Goal: Transaction & Acquisition: Purchase product/service

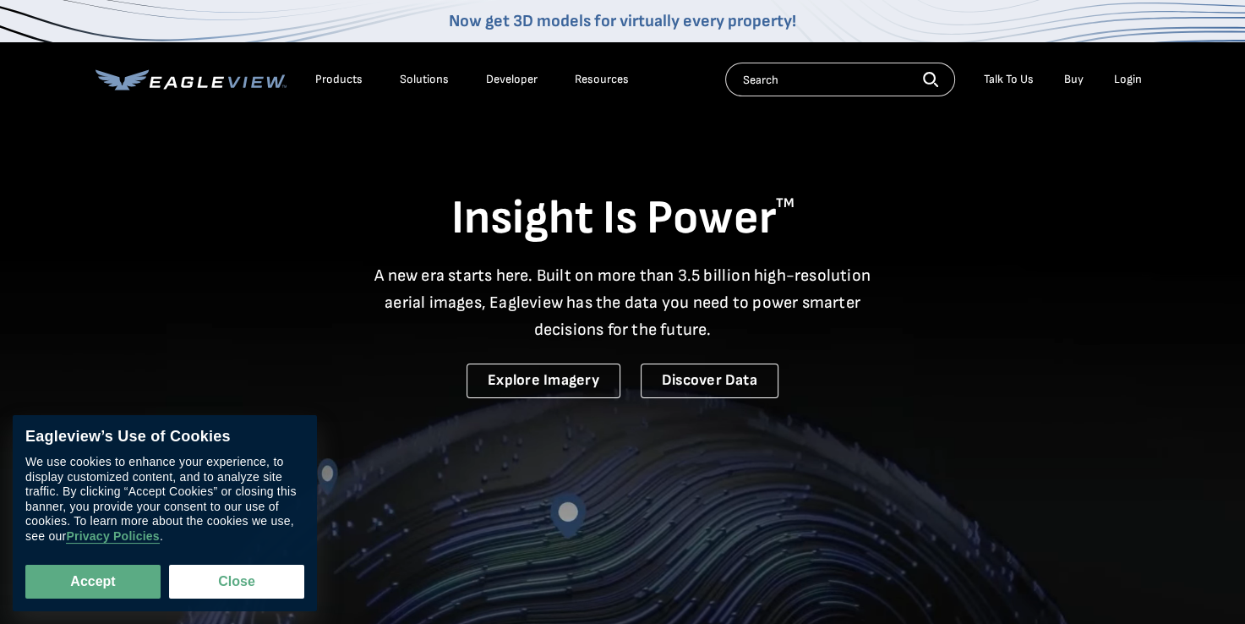
click at [1127, 76] on div "Login" at bounding box center [1128, 79] width 28 height 15
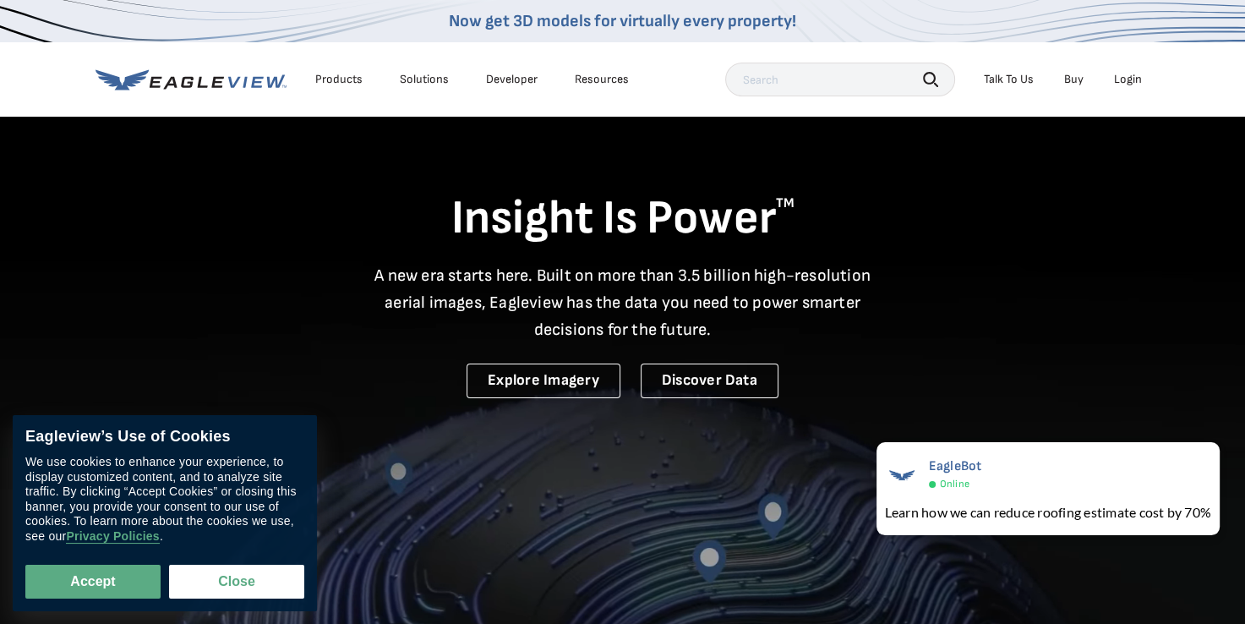
click at [1128, 78] on div "Login" at bounding box center [1128, 79] width 28 height 15
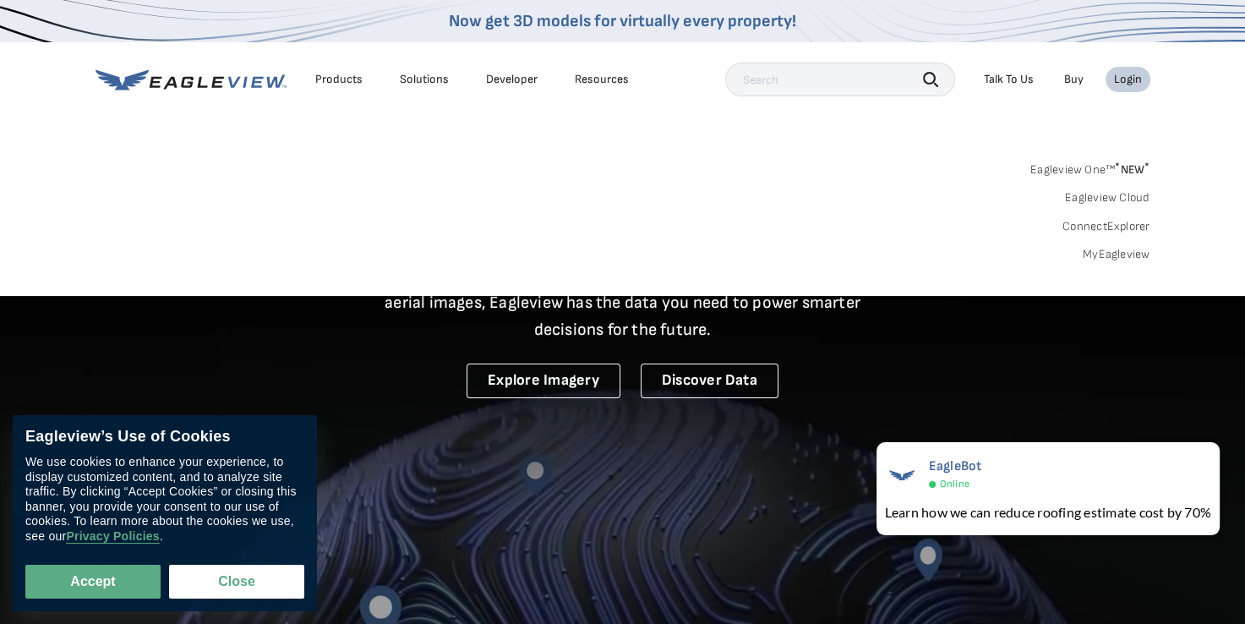
click at [1129, 255] on link "MyEagleview" at bounding box center [1117, 254] width 68 height 15
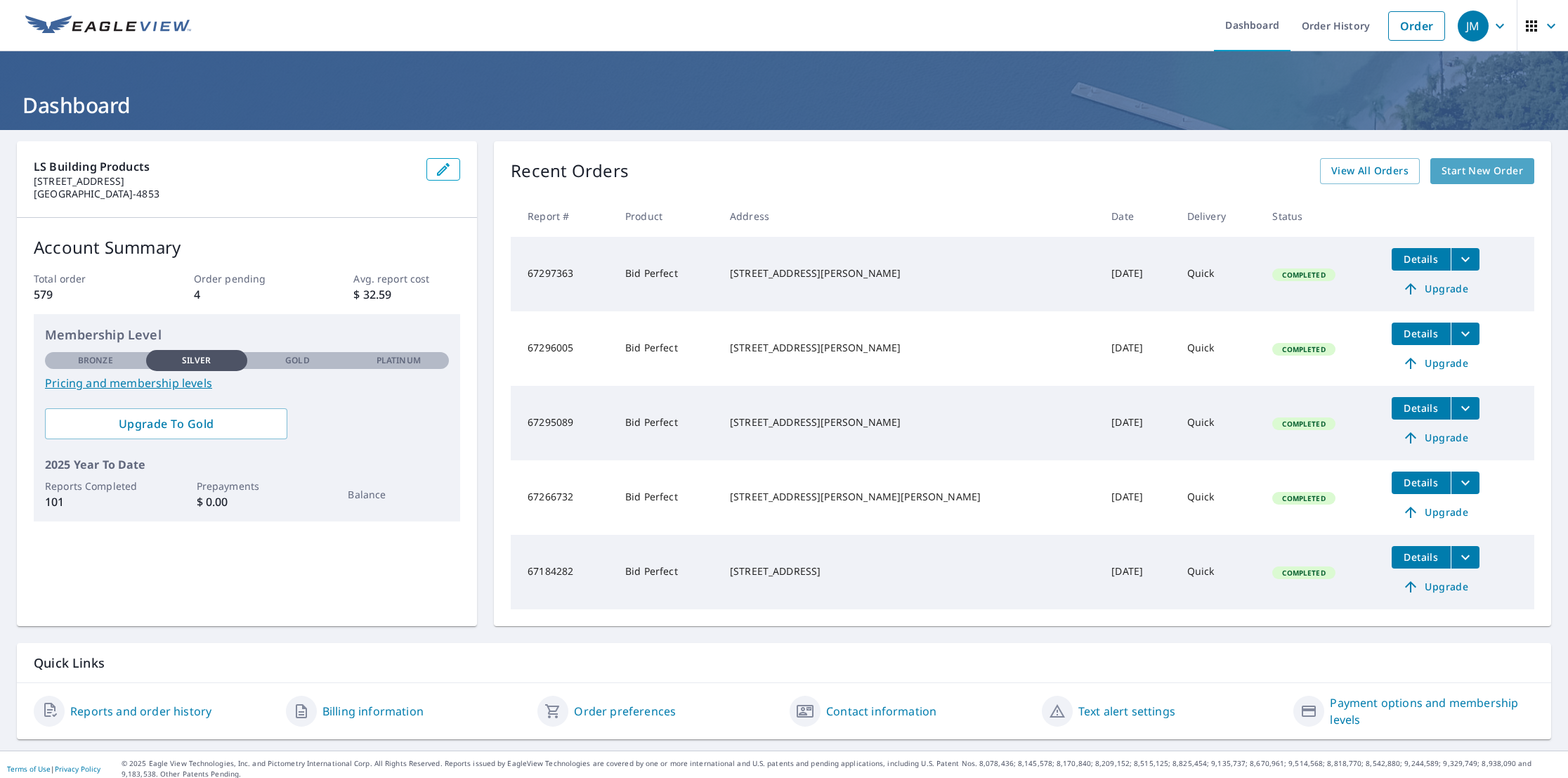
click at [1461, 171] on span "Start New Order" at bounding box center [1482, 170] width 81 height 17
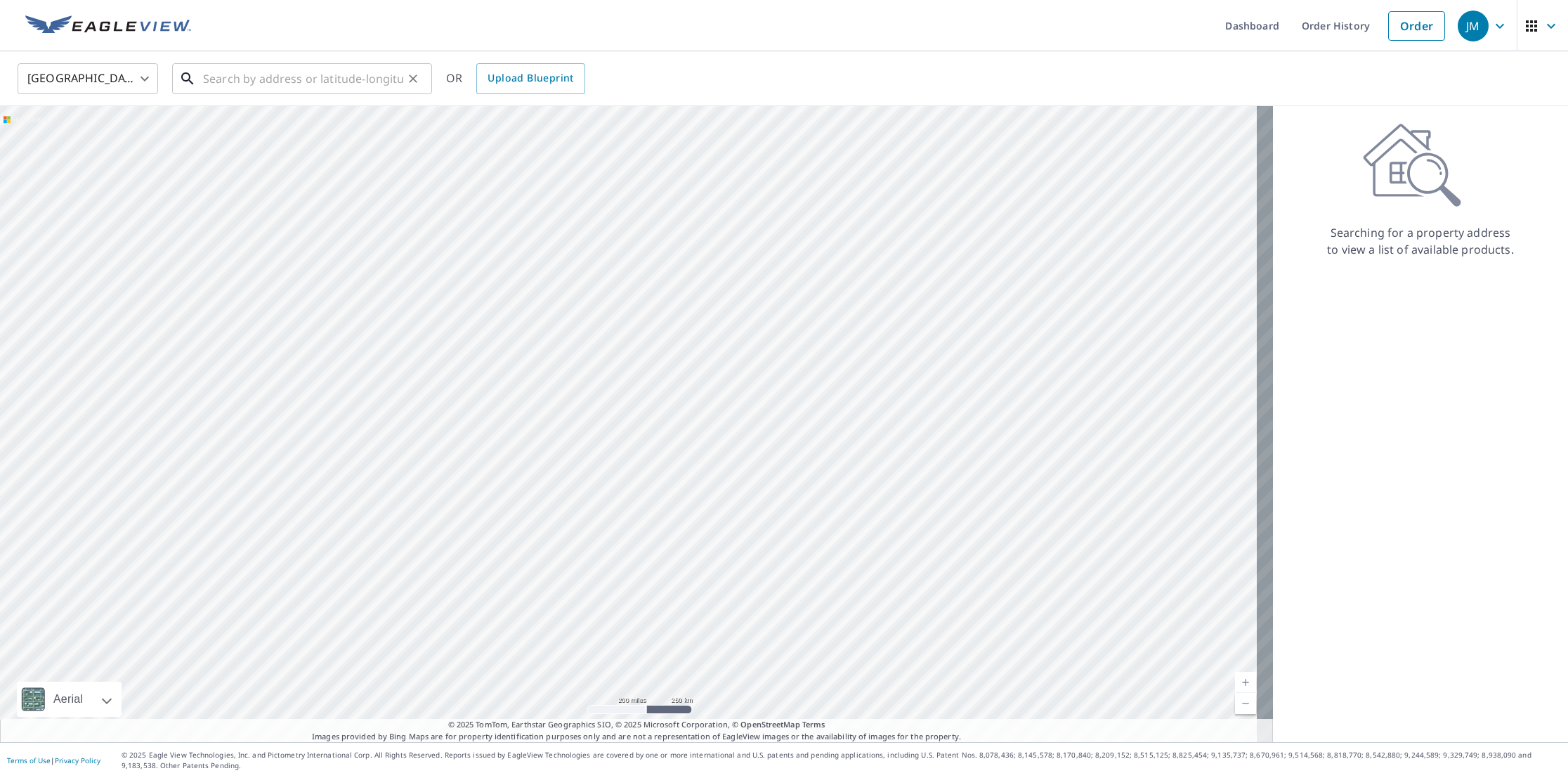
click at [217, 75] on input "text" at bounding box center [303, 78] width 200 height 39
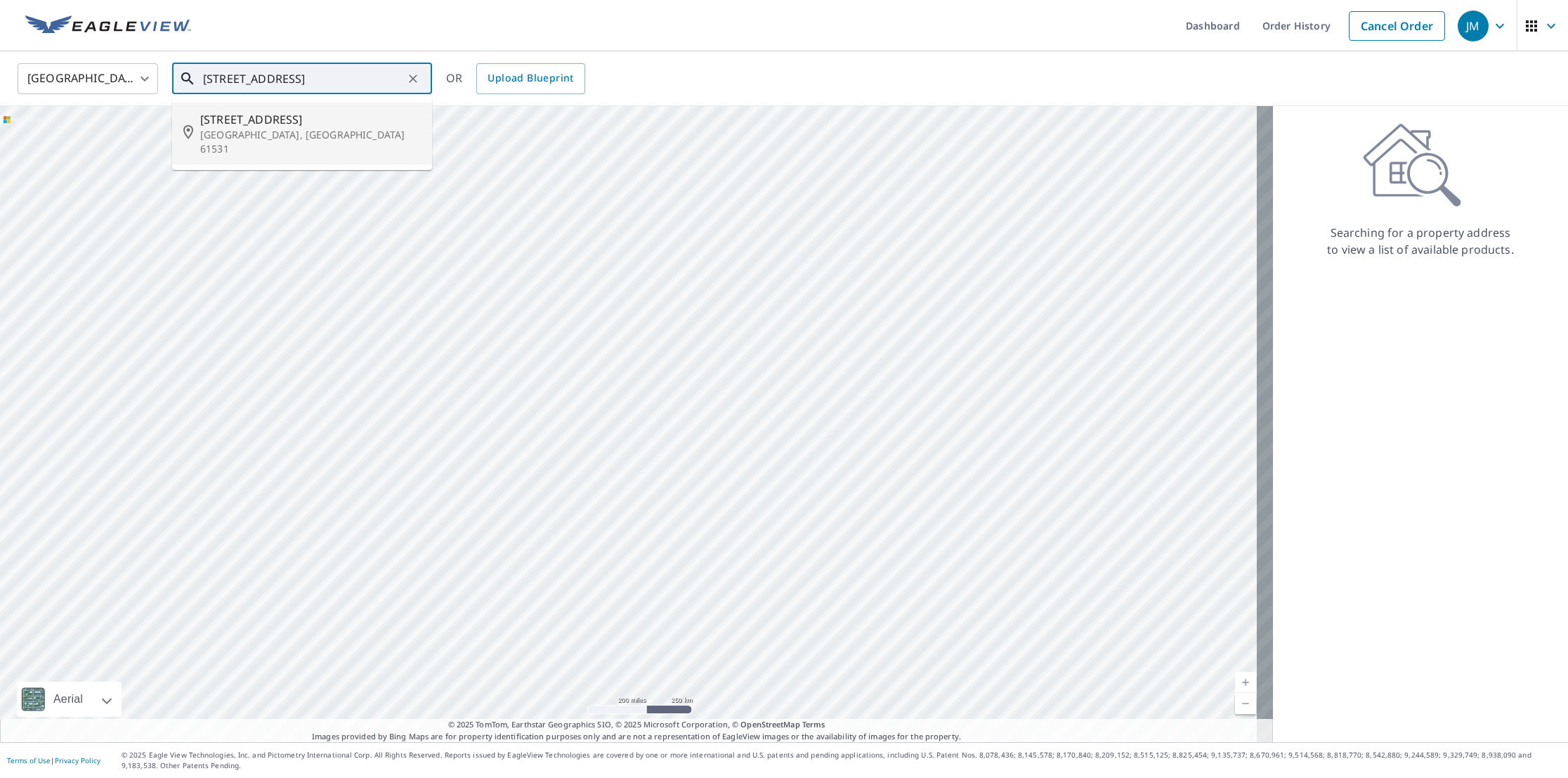
click at [254, 120] on span "[STREET_ADDRESS]" at bounding box center [310, 120] width 220 height 17
type input "[STREET_ADDRESS]"
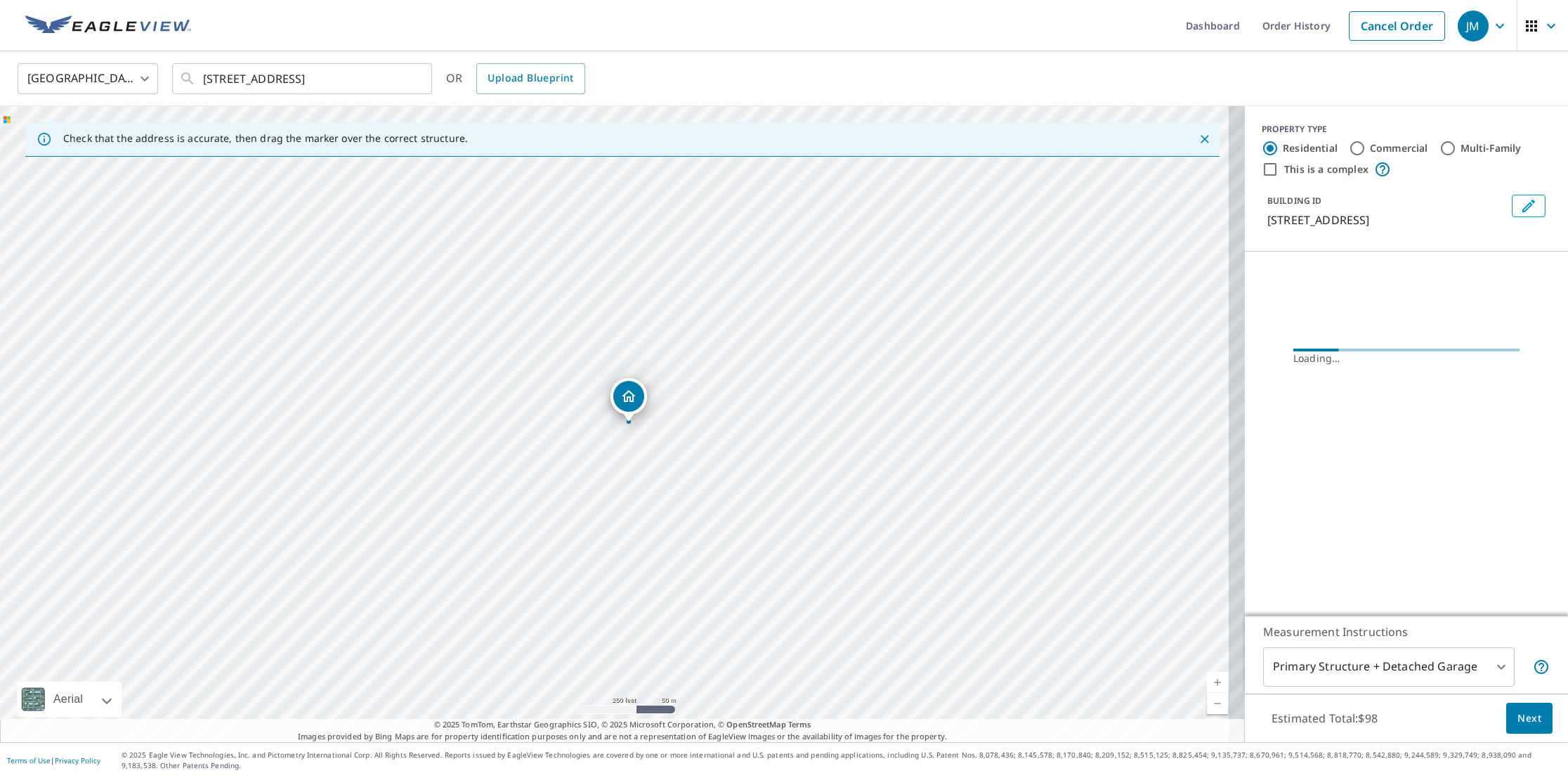
click at [1207, 674] on link "Current Level 17, Zoom In" at bounding box center [1217, 682] width 21 height 21
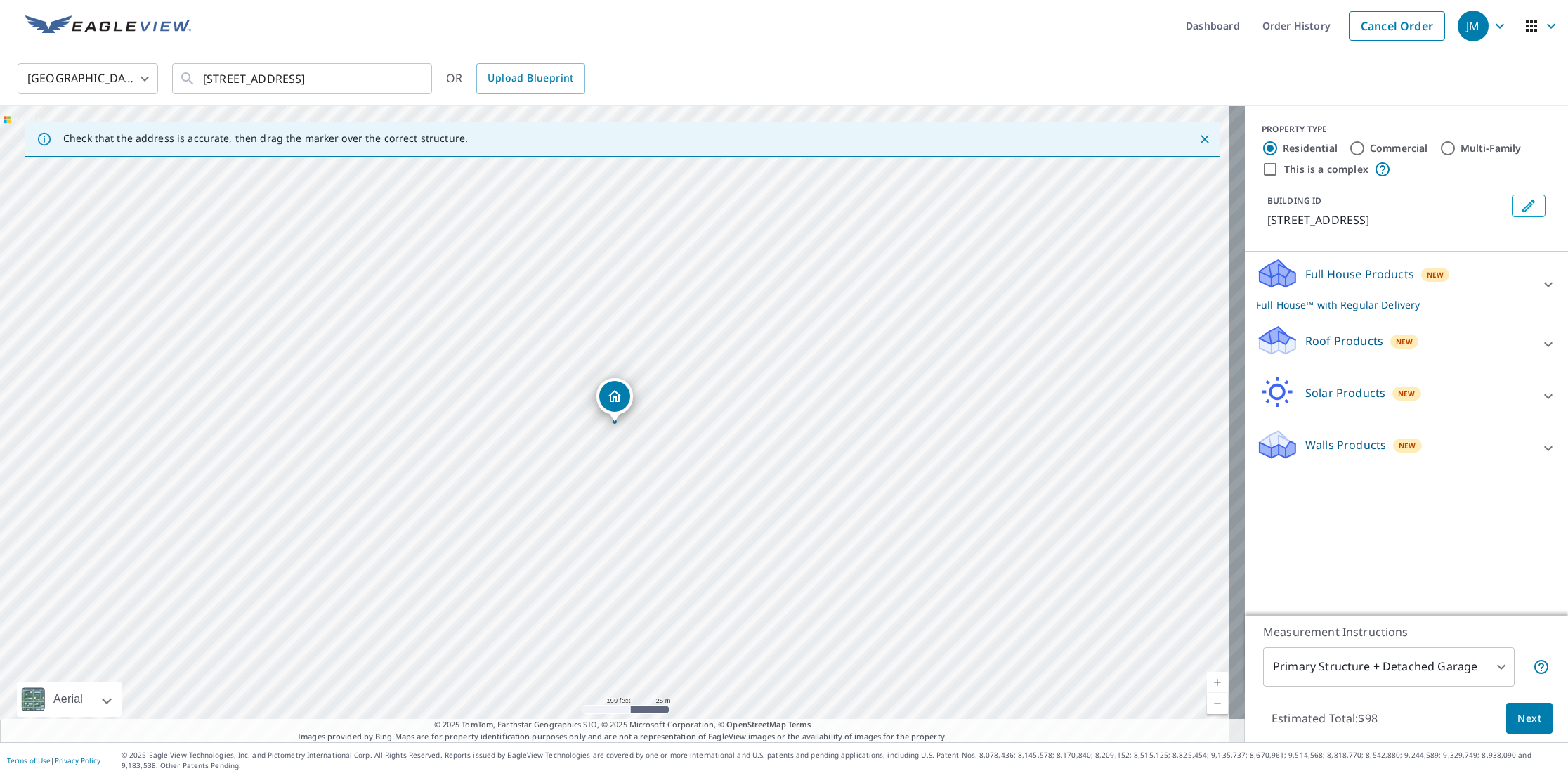
click at [1207, 674] on link "Current Level 18, Zoom In" at bounding box center [1217, 682] width 21 height 21
click at [1207, 674] on link "Current Level 19, Zoom In" at bounding box center [1217, 682] width 21 height 21
click at [1207, 675] on link "Current Level 20, Zoom In Disabled" at bounding box center [1217, 682] width 21 height 21
click at [1518, 715] on span "Next" at bounding box center [1530, 718] width 24 height 17
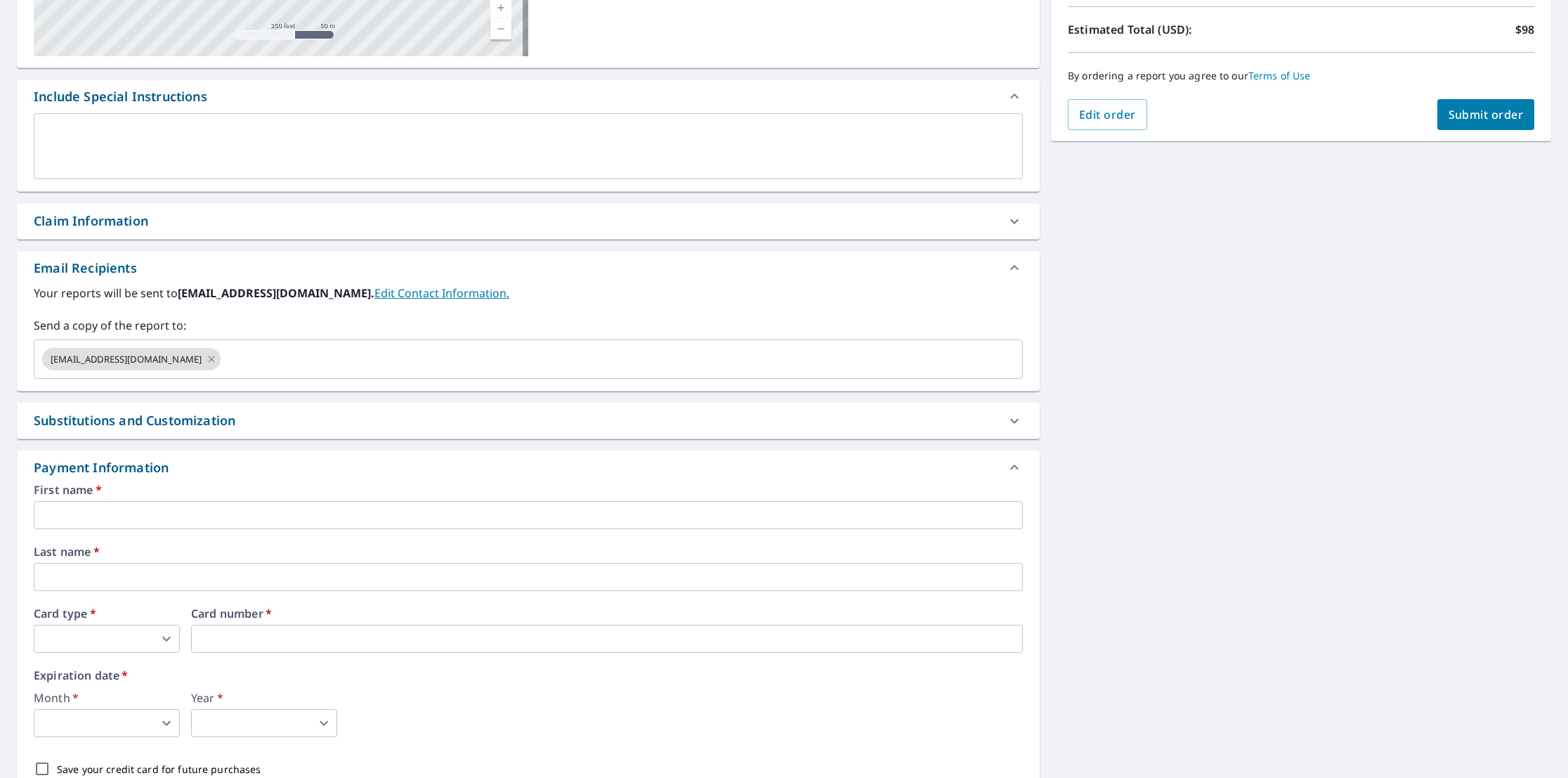
scroll to position [315, 0]
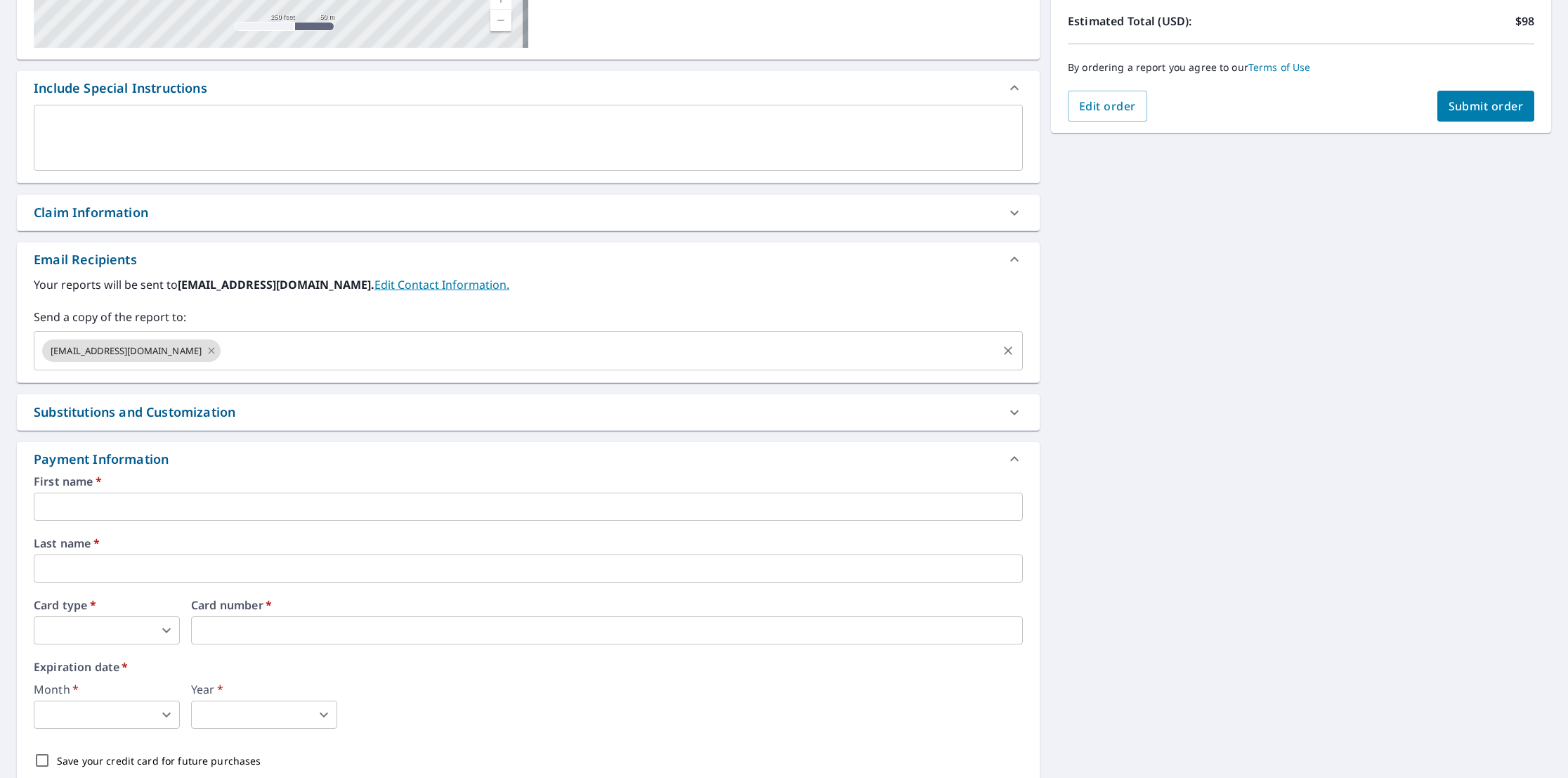
click at [153, 347] on div "[EMAIL_ADDRESS][DOMAIN_NAME] ​" at bounding box center [529, 350] width 989 height 39
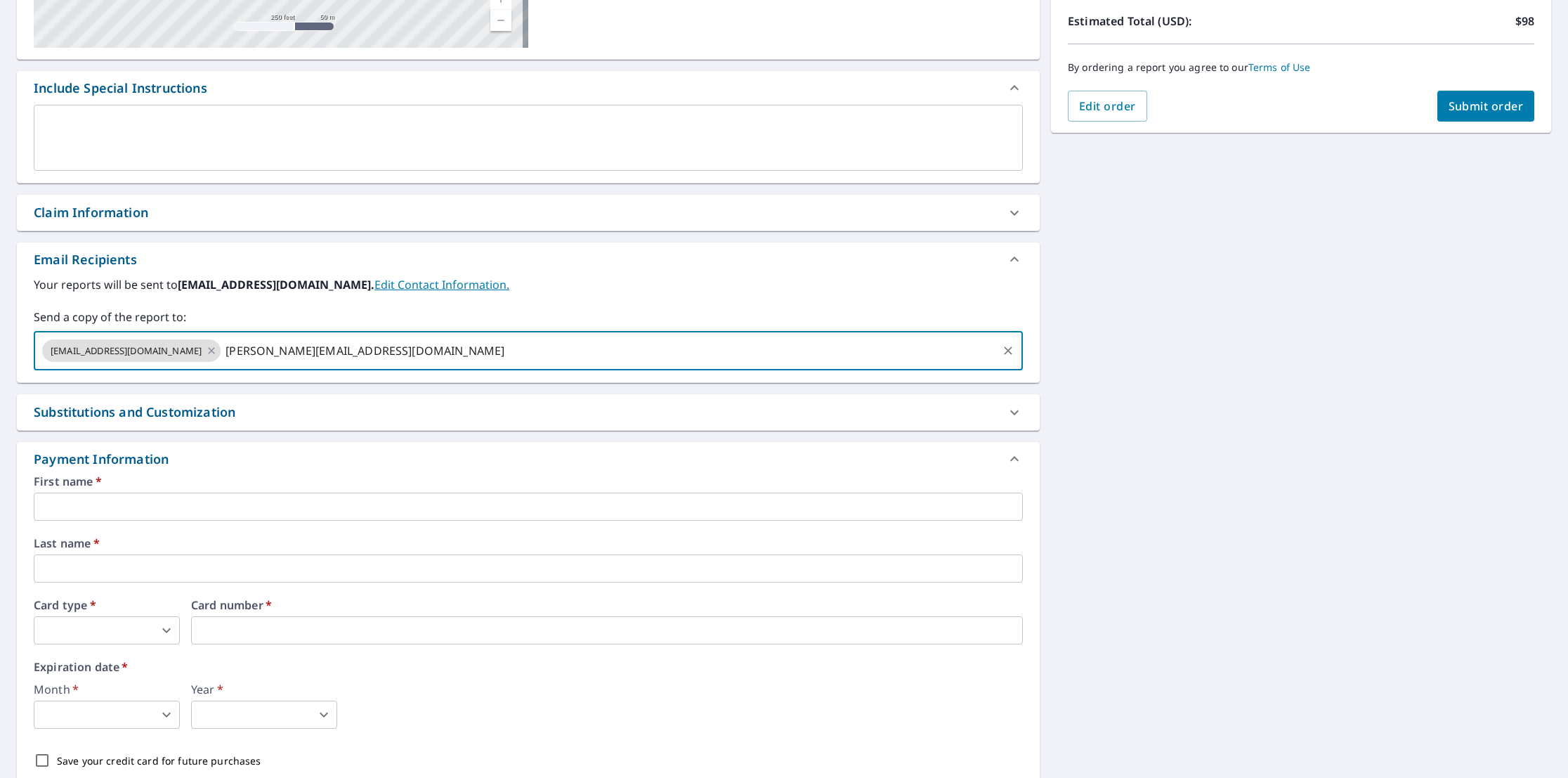
type input "[PERSON_NAME][EMAIL_ADDRESS][DOMAIN_NAME]"
type input "[EMAIL_ADDRESS][DOMAIN_NAME]"
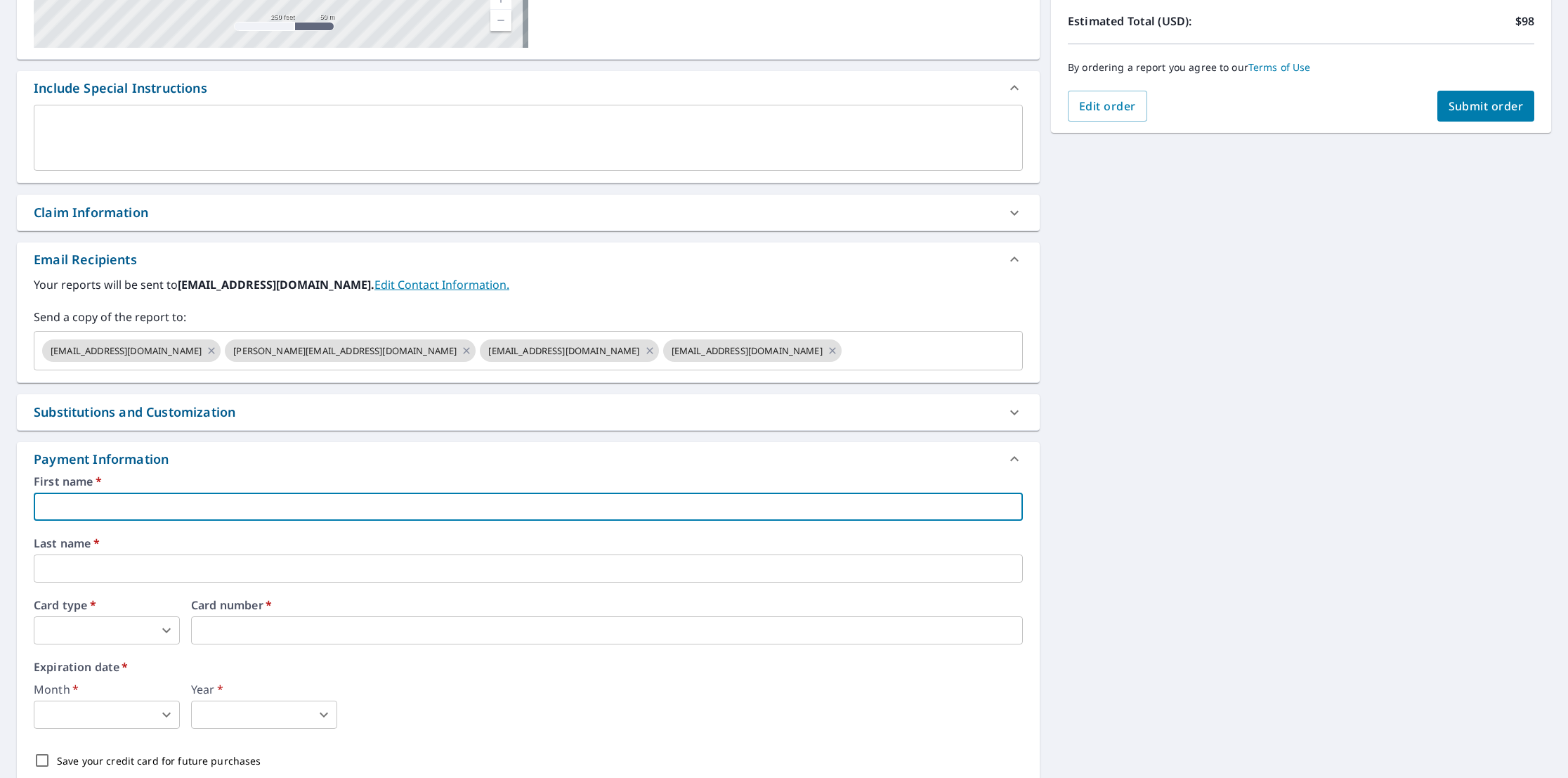
drag, startPoint x: 75, startPoint y: 509, endPoint x: 81, endPoint y: 503, distance: 8.5
click at [79, 505] on input "text" at bounding box center [529, 506] width 989 height 28
type input "[PERSON_NAME]"
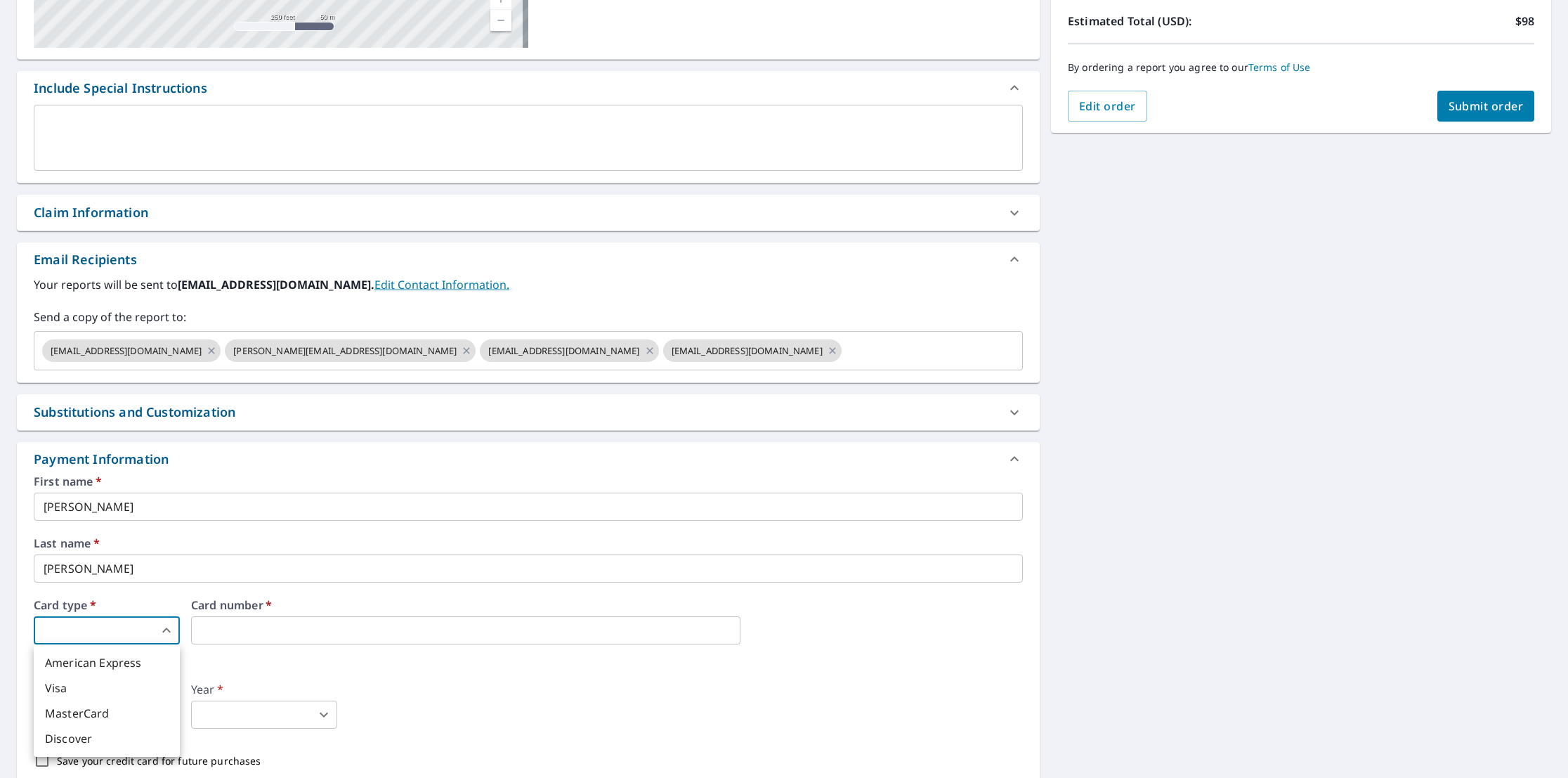
click at [164, 631] on body "JM JM Dashboard Order History Cancel Order JM Dashboard / Finalize Order Finali…" at bounding box center [784, 389] width 1568 height 778
click at [123, 692] on li "Visa" at bounding box center [107, 687] width 146 height 25
type input "2"
click at [165, 708] on body "JM JM Dashboard Order History Cancel Order JM Dashboard / Finalize Order Finali…" at bounding box center [784, 389] width 1568 height 778
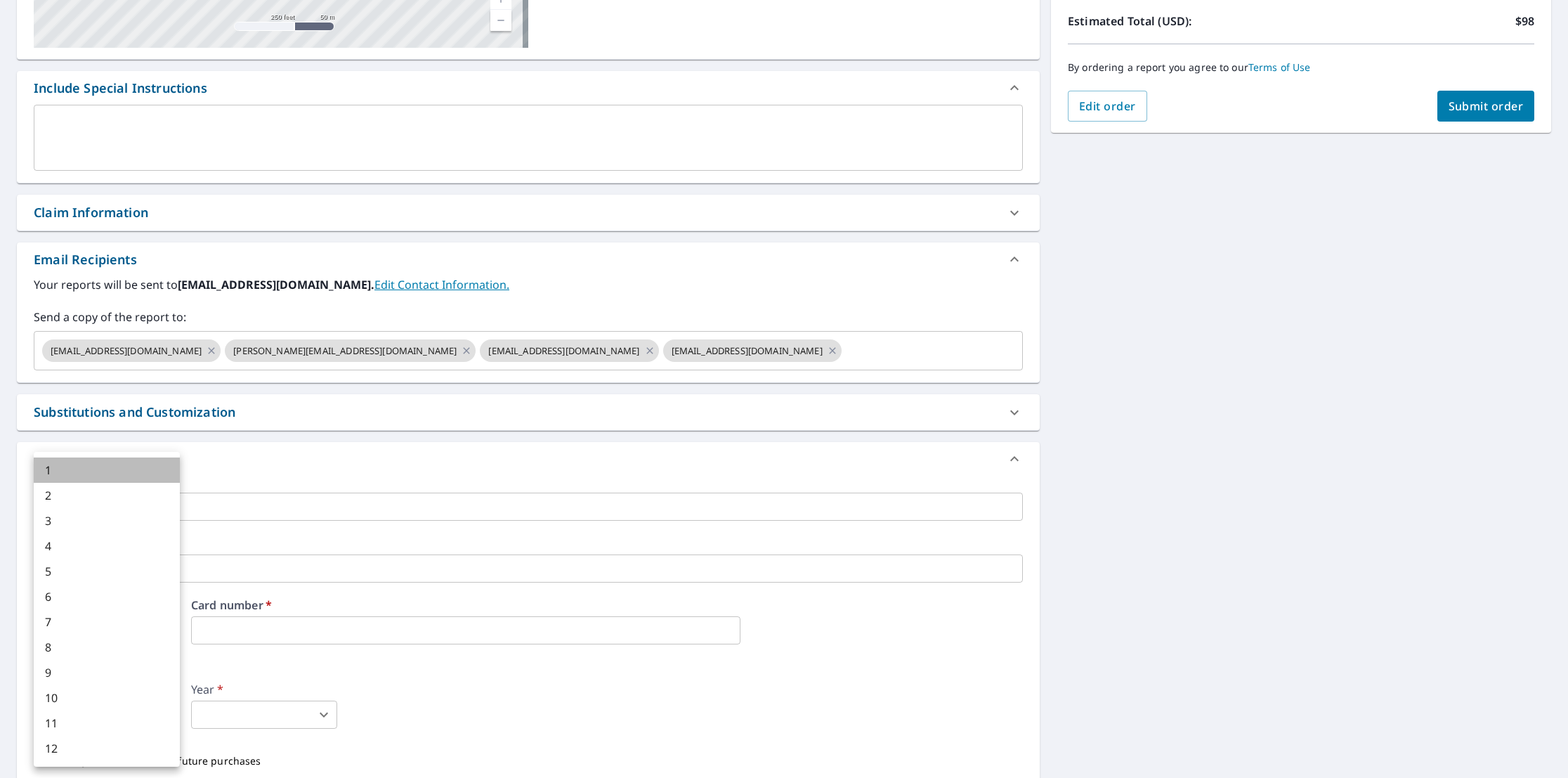
click at [77, 466] on li "1" at bounding box center [107, 470] width 146 height 25
type input "1"
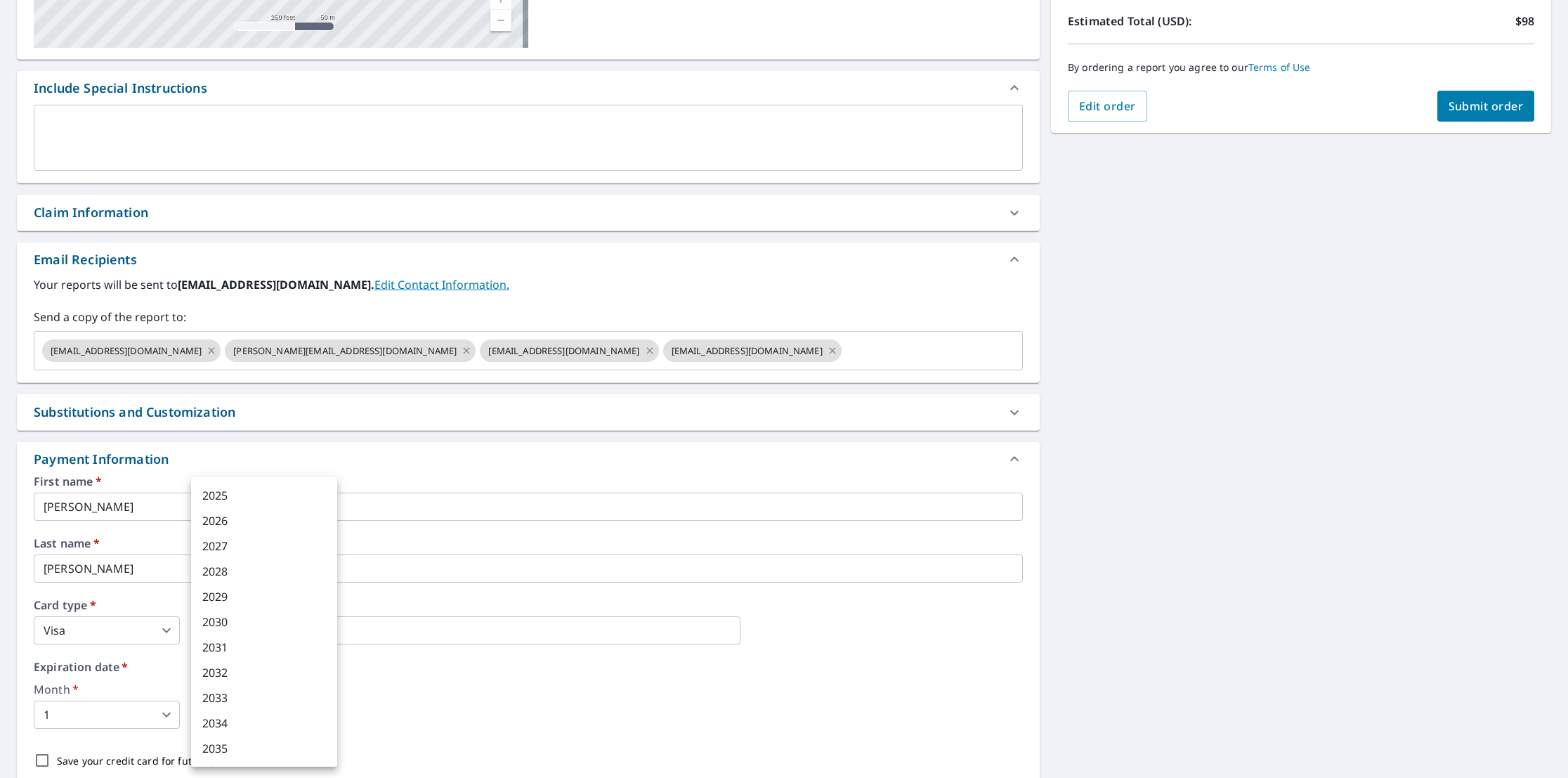
click at [323, 714] on body "JM JM Dashboard Order History Cancel Order JM Dashboard / Finalize Order Finali…" at bounding box center [784, 389] width 1568 height 778
click at [239, 592] on li "2029" at bounding box center [264, 596] width 146 height 25
type input "2029"
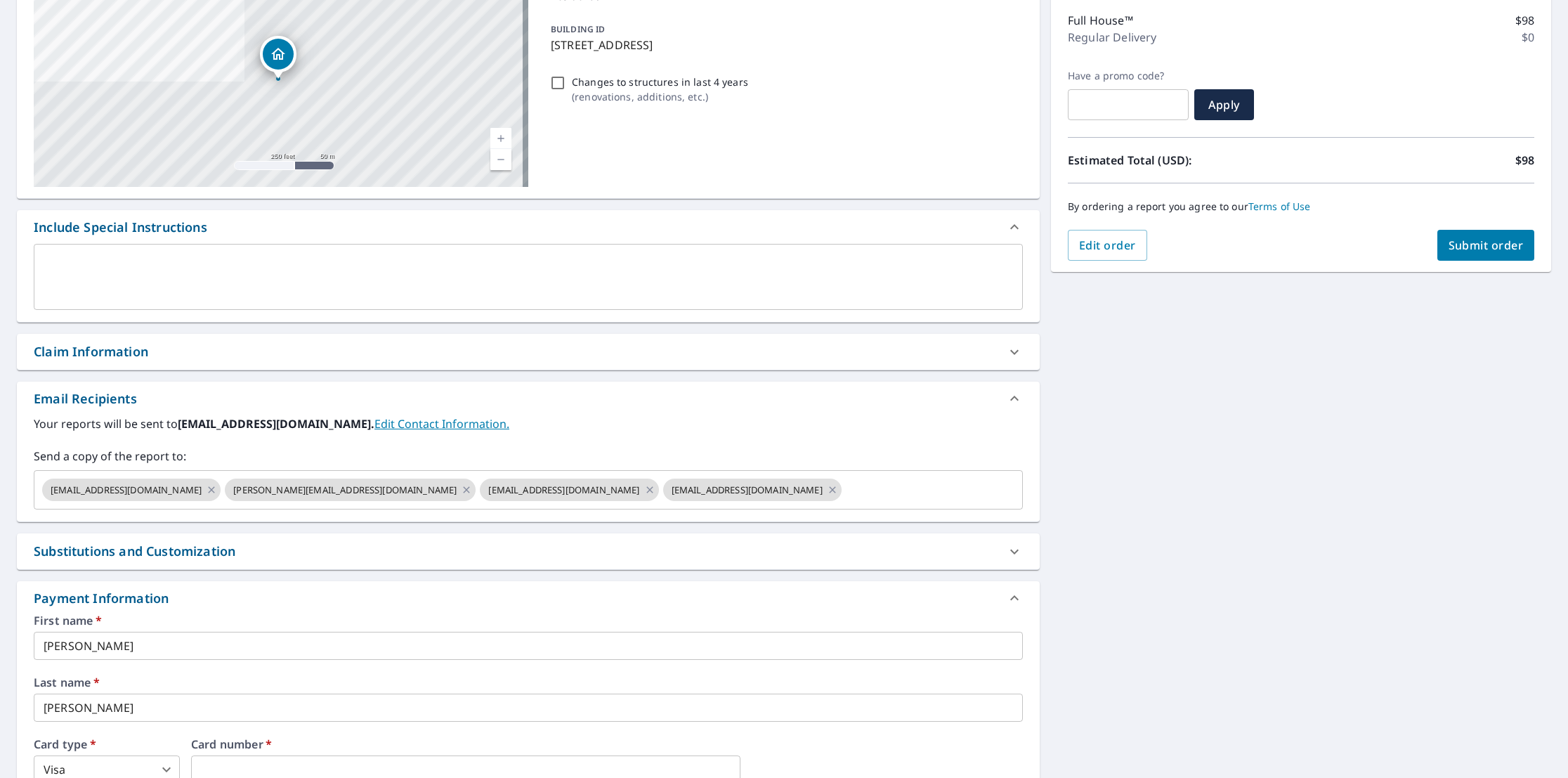
scroll to position [0, 0]
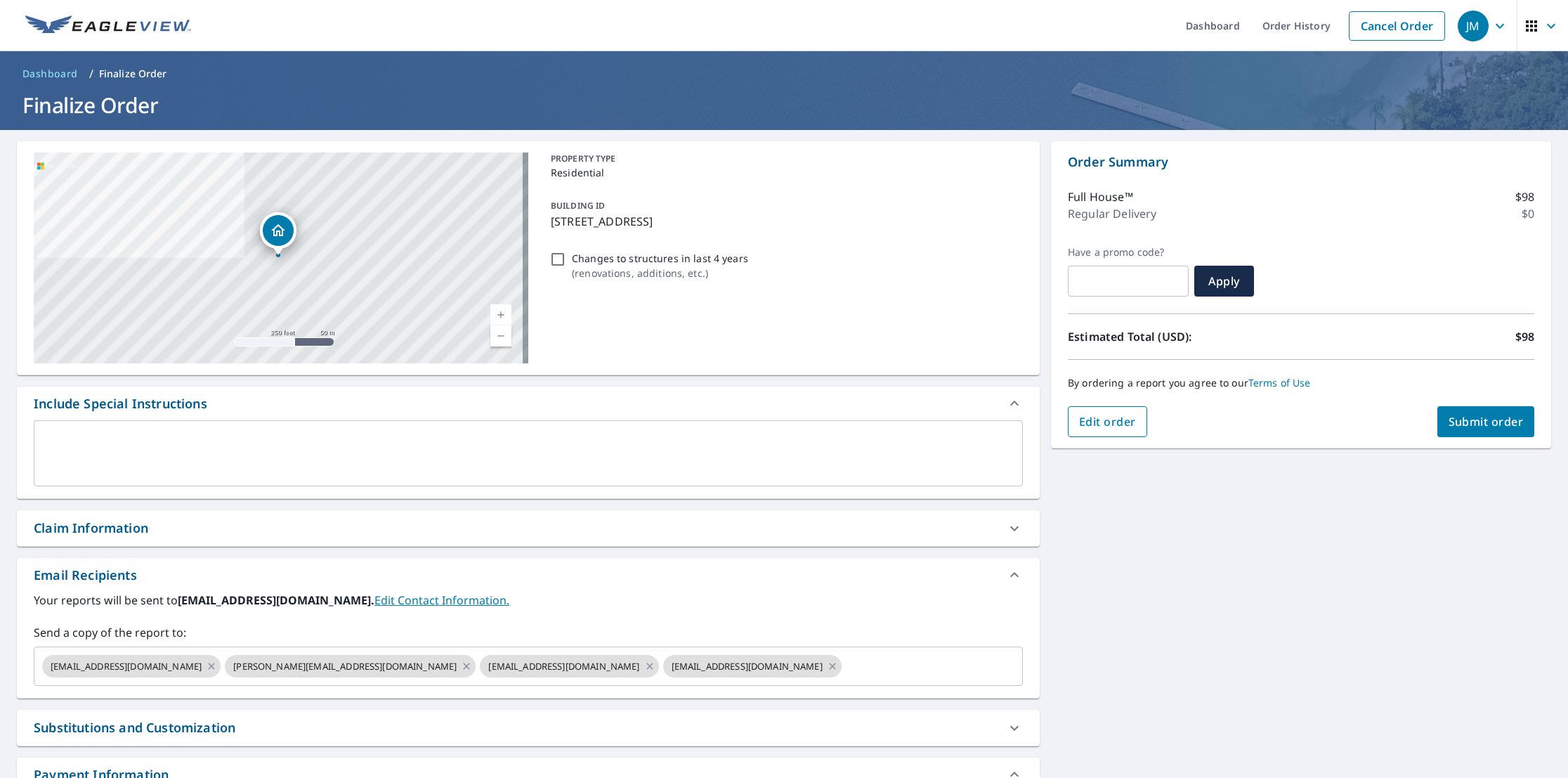
click at [1096, 419] on span "Edit order" at bounding box center [1107, 421] width 57 height 16
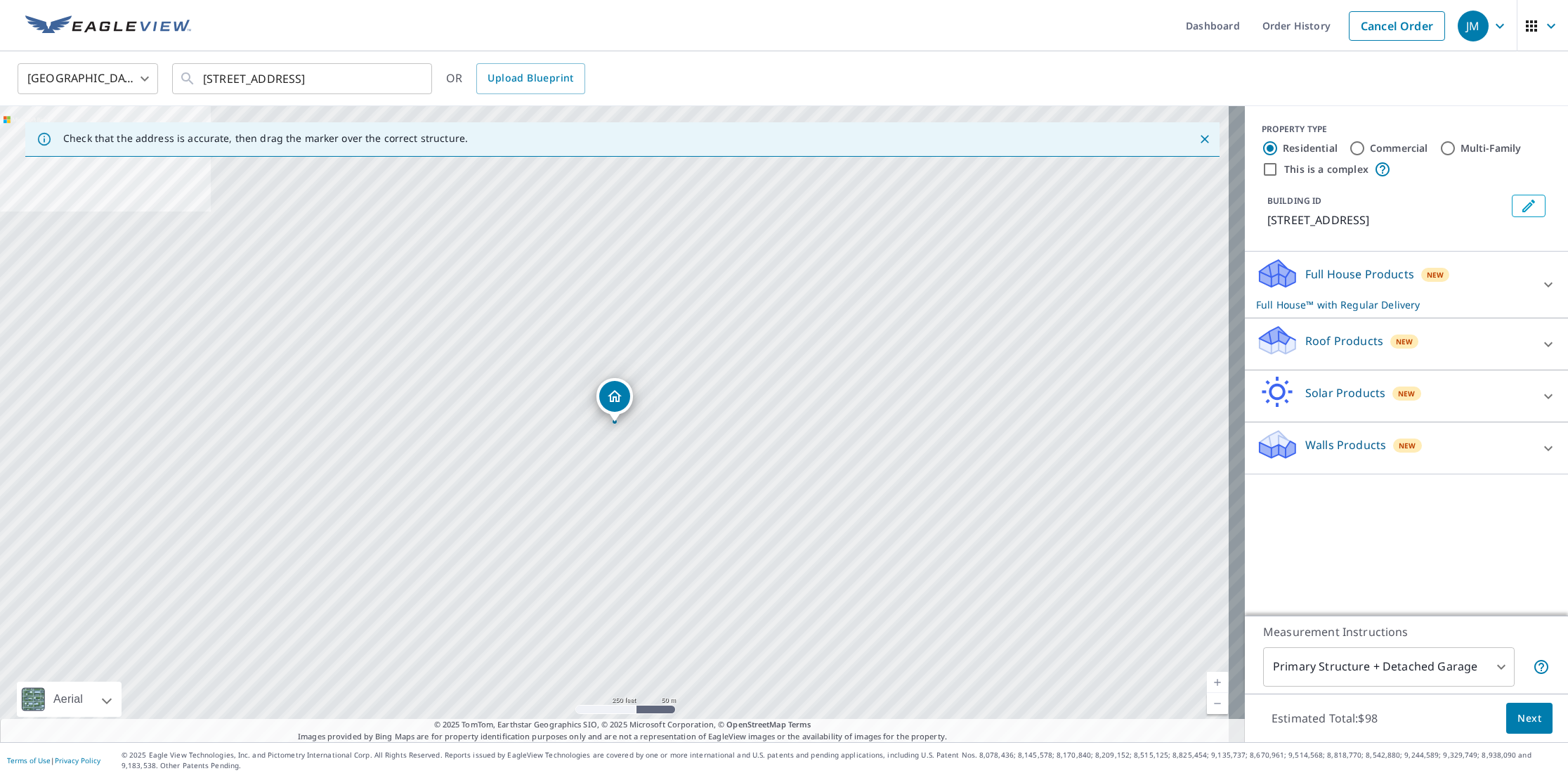
click at [1287, 338] on div "Roof Products New" at bounding box center [1393, 344] width 275 height 40
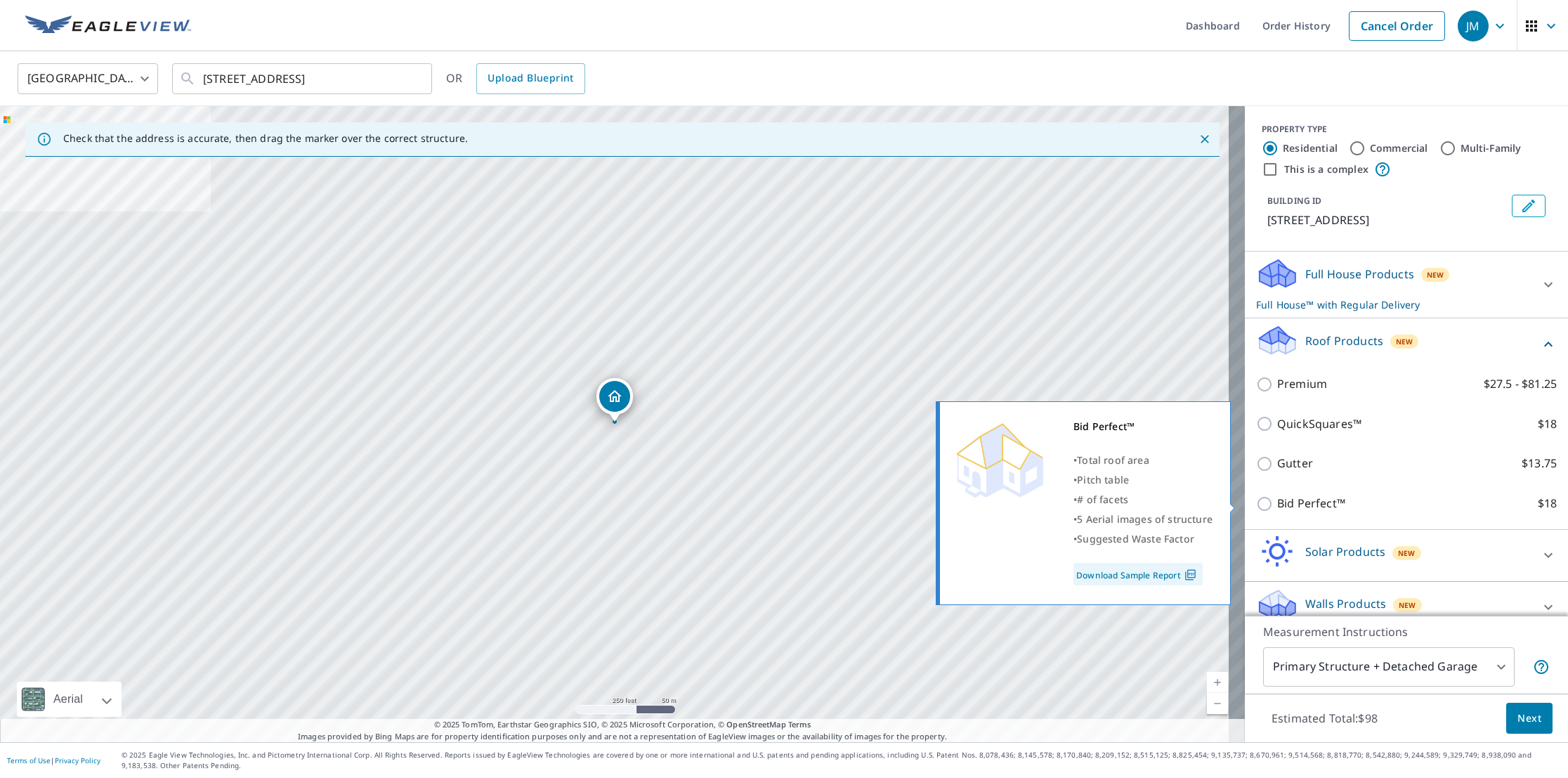
click at [1256, 501] on input "Bid Perfect™ $18" at bounding box center [1266, 504] width 21 height 17
checkbox input "true"
checkbox input "false"
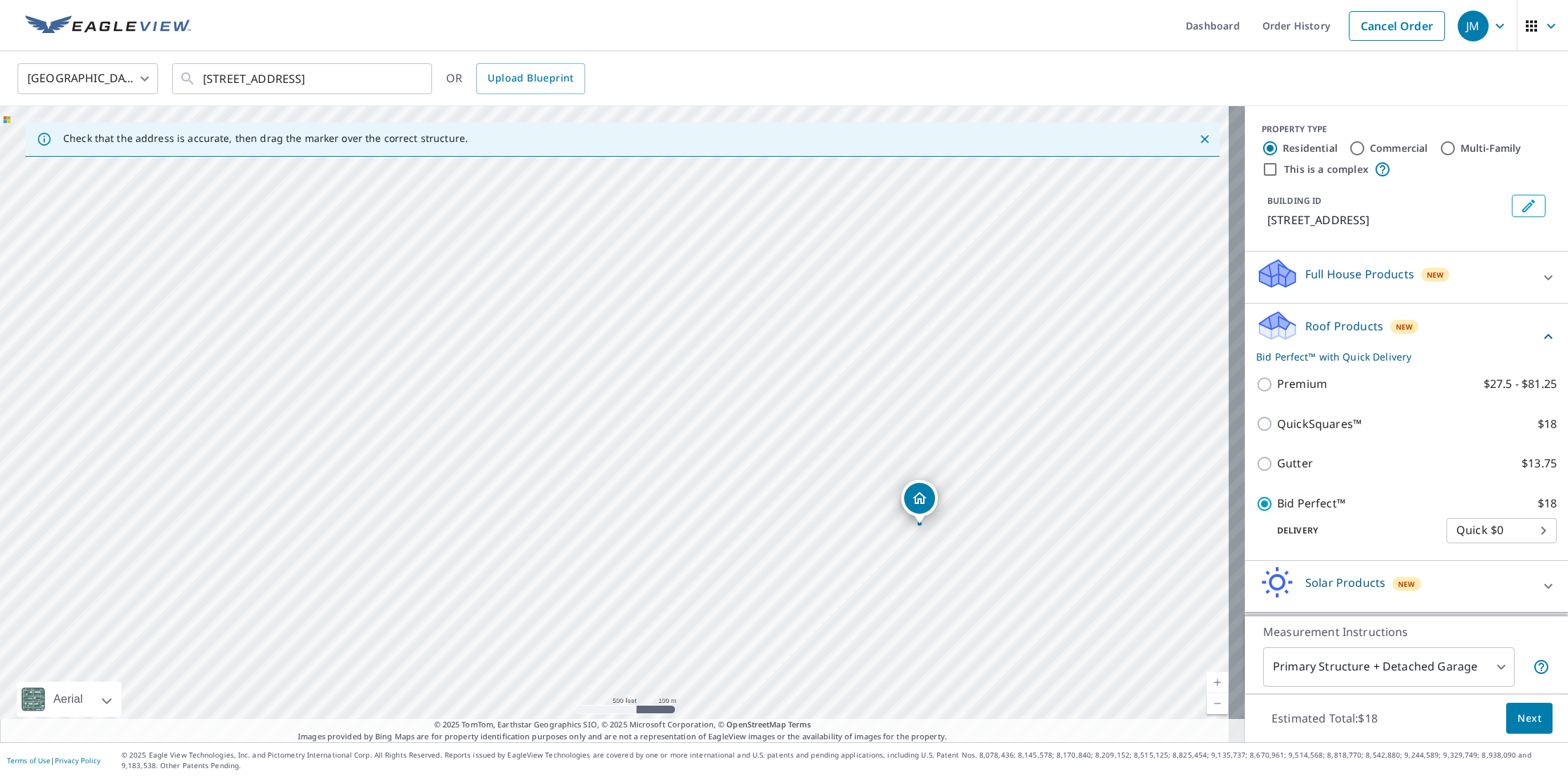
click at [1518, 714] on span "Next" at bounding box center [1530, 718] width 24 height 17
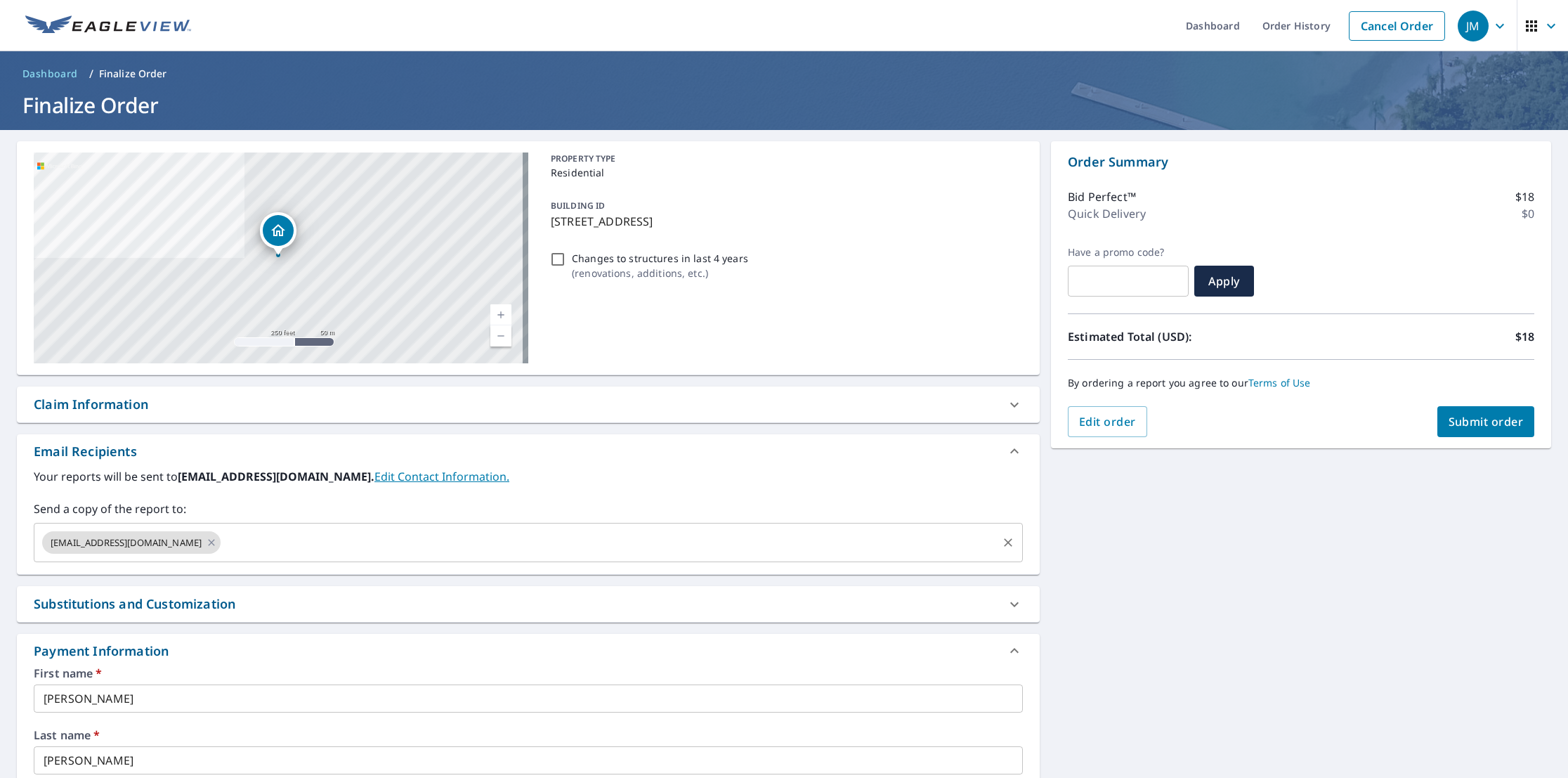
click at [223, 543] on input "text" at bounding box center [609, 542] width 773 height 27
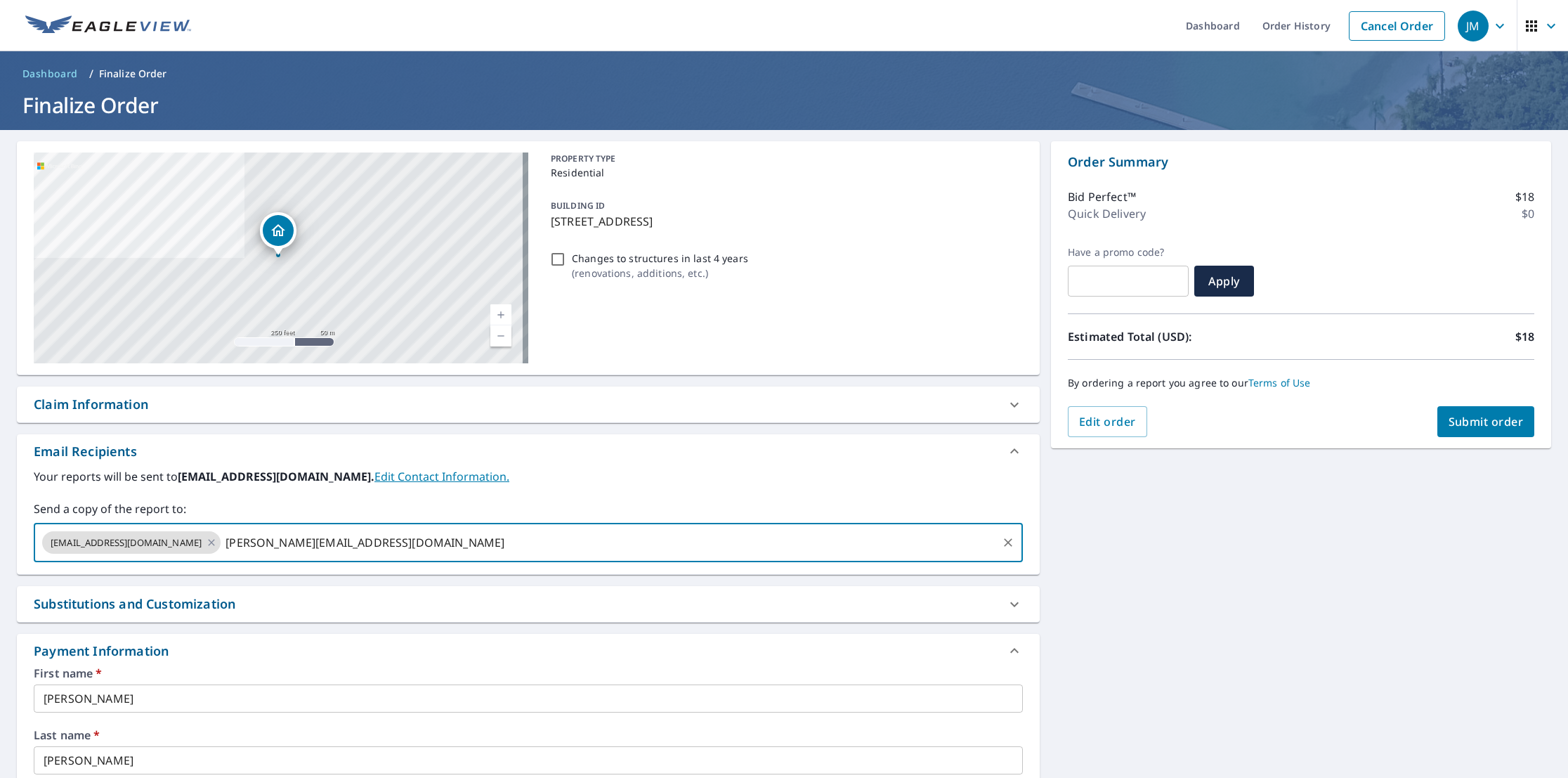
type input "[PERSON_NAME][EMAIL_ADDRESS][DOMAIN_NAME]"
type input "[EMAIL_ADDRESS][DOMAIN_NAME]"
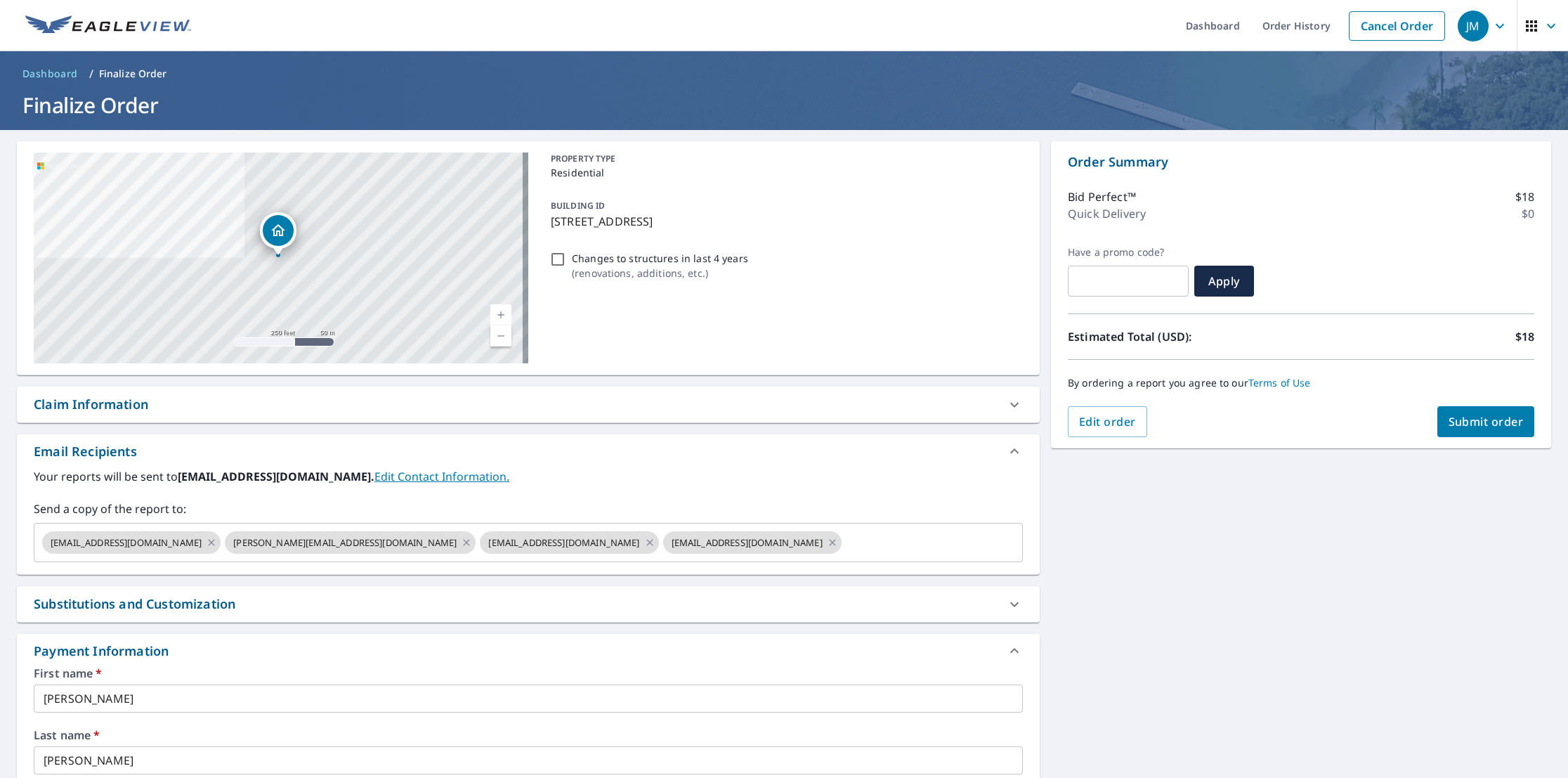
click at [1470, 418] on span "Submit order" at bounding box center [1487, 421] width 75 height 16
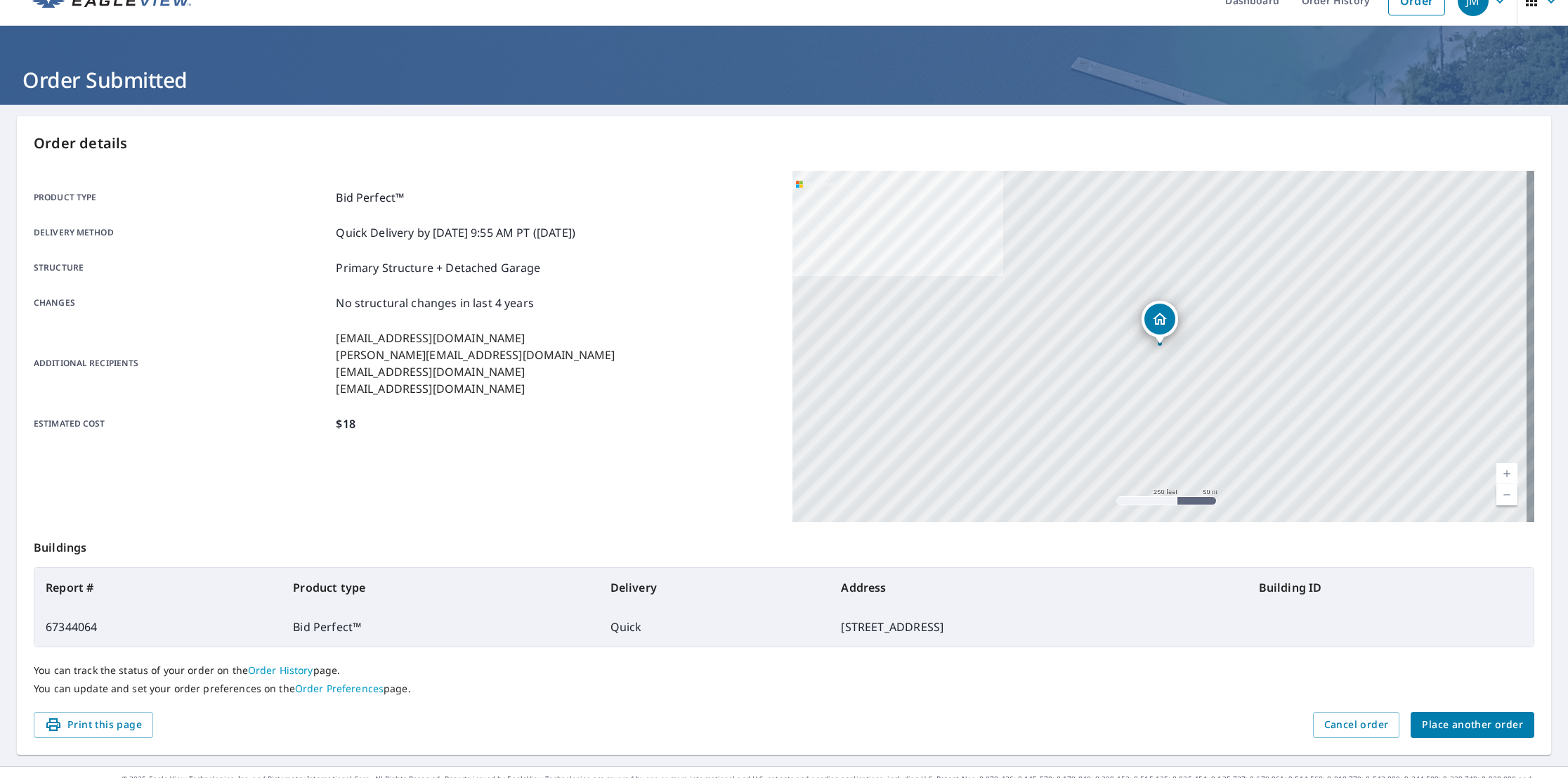
scroll to position [48, 0]
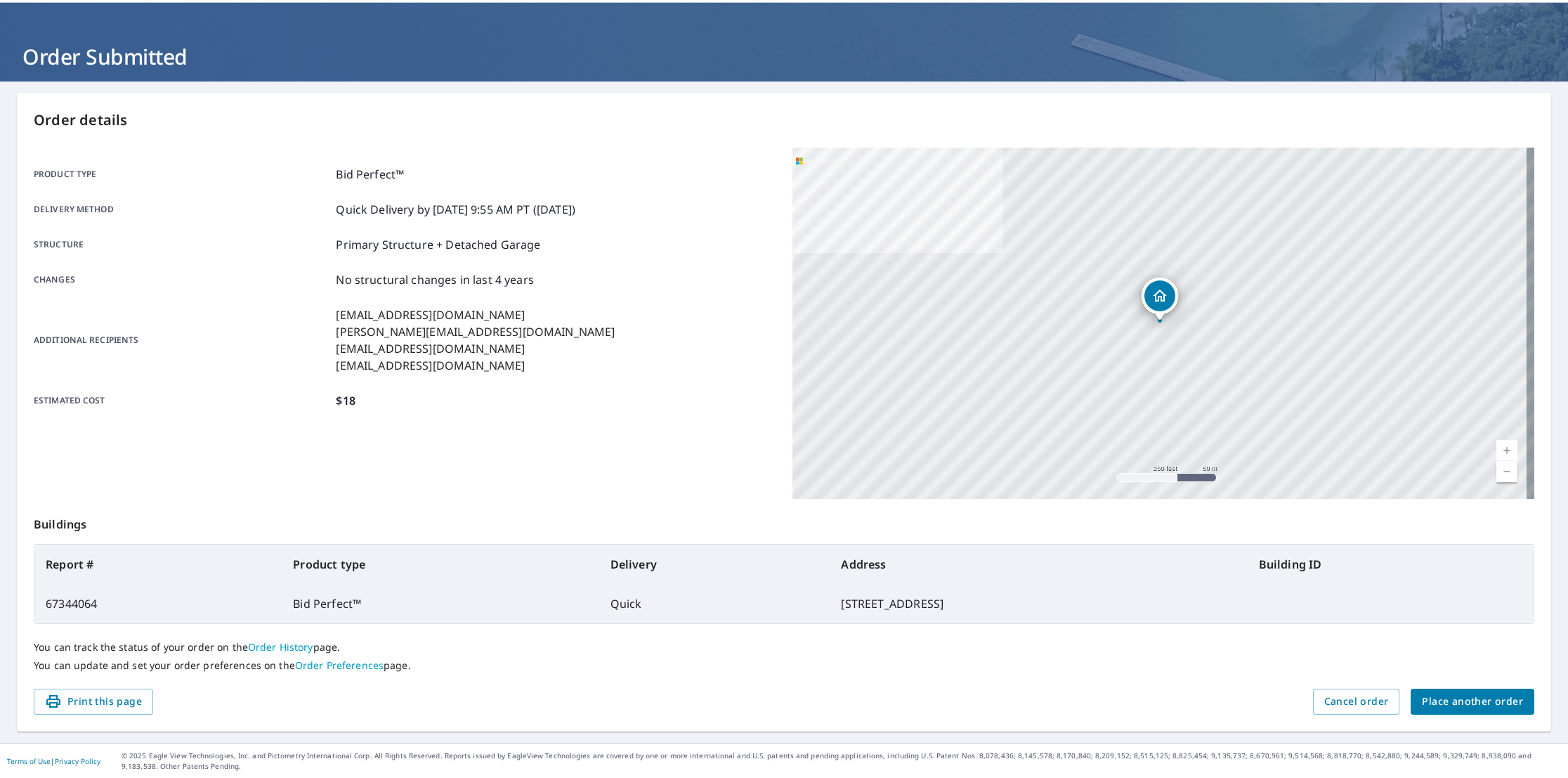
click at [106, 694] on span "Print this page" at bounding box center [93, 701] width 97 height 17
